Goal: Check status: Check status

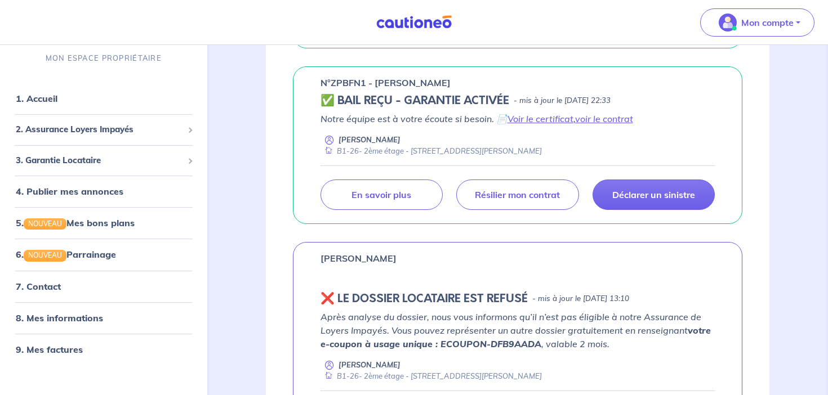
scroll to position [804, 0]
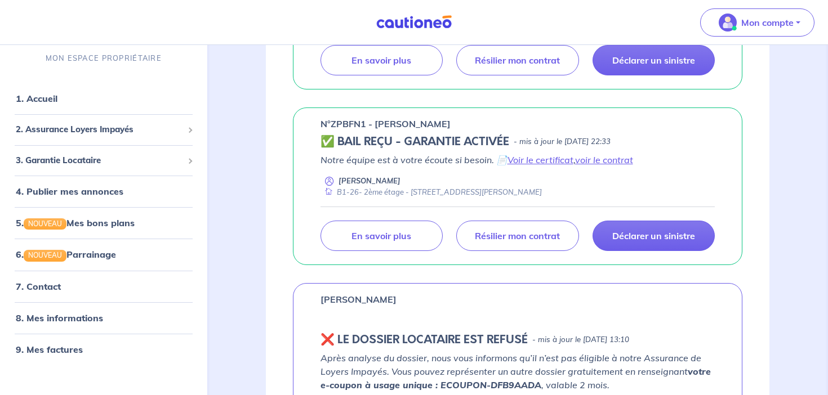
click at [531, 167] on div "Notre équipe est à votre écoute si besoin. 📄 Voir le certificat , voir le contr…" at bounding box center [517, 175] width 395 height 44
click at [530, 164] on link "Voir le certificat" at bounding box center [540, 159] width 66 height 11
click at [584, 159] on link "voir le contrat" at bounding box center [604, 159] width 58 height 11
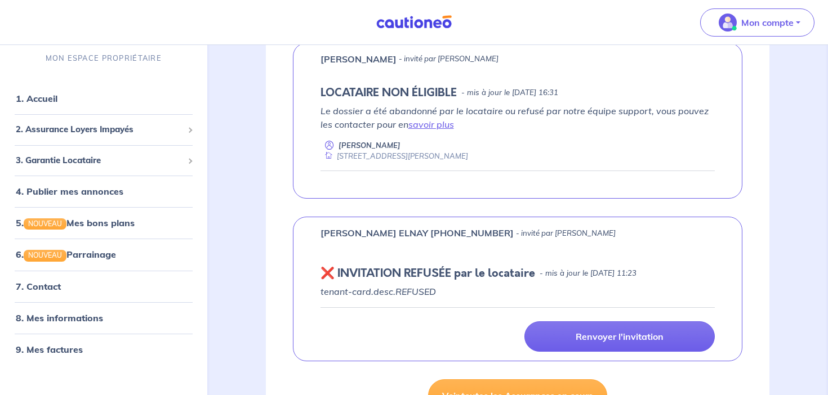
scroll to position [0, 0]
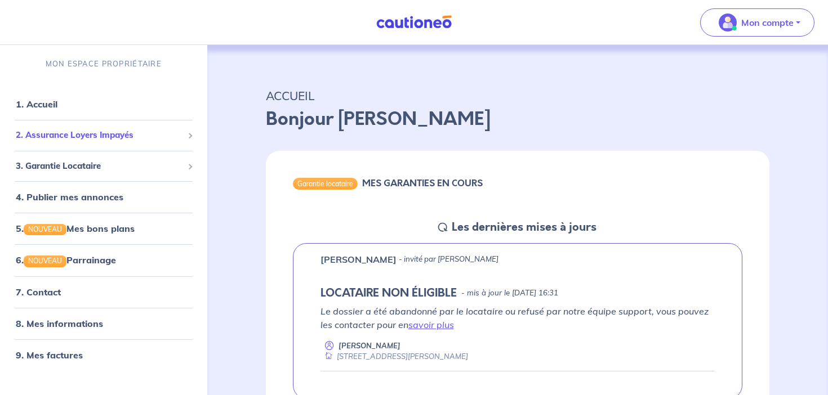
click at [94, 134] on span "2. Assurance Loyers Impayés" at bounding box center [99, 135] width 167 height 13
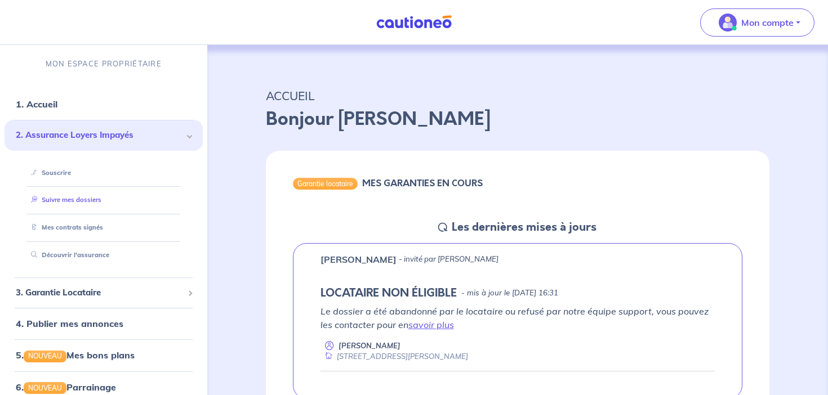
click at [92, 200] on link "Suivre mes dossiers" at bounding box center [63, 200] width 75 height 8
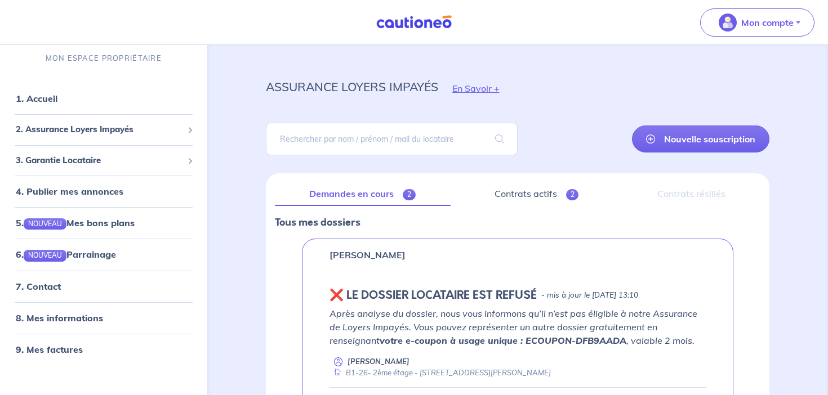
scroll to position [16, 0]
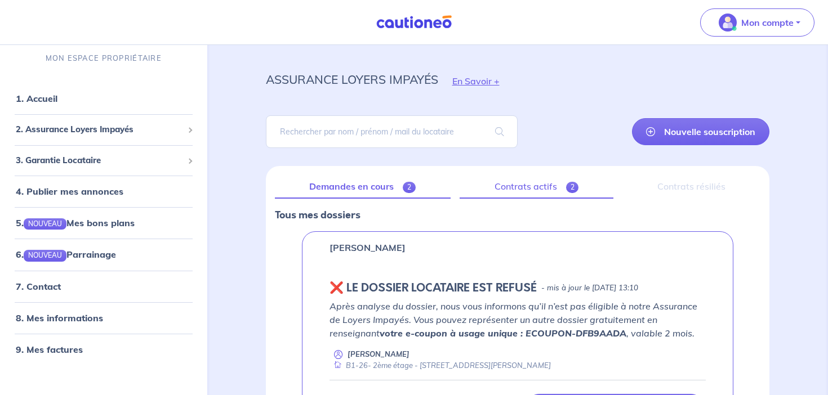
click at [534, 197] on link "Contrats actifs 2" at bounding box center [537, 187] width 154 height 24
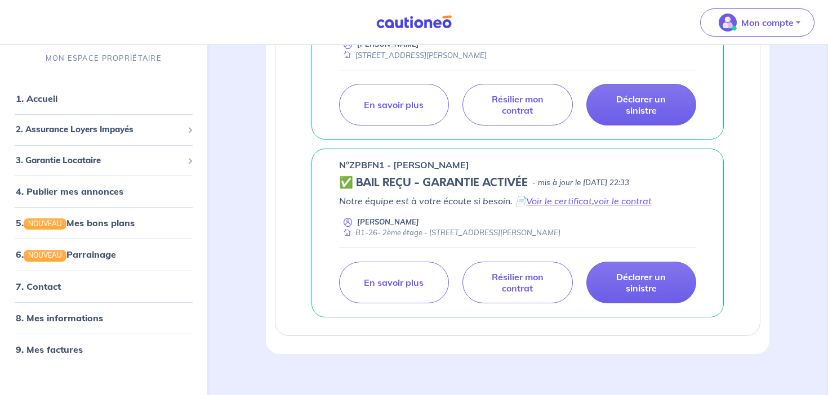
scroll to position [332, 0]
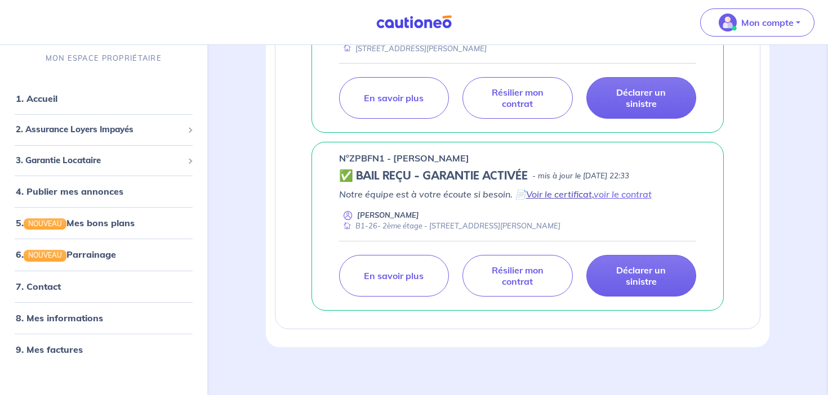
click at [551, 196] on link "Voir le certificat" at bounding box center [559, 194] width 66 height 11
